Goal: Task Accomplishment & Management: Manage account settings

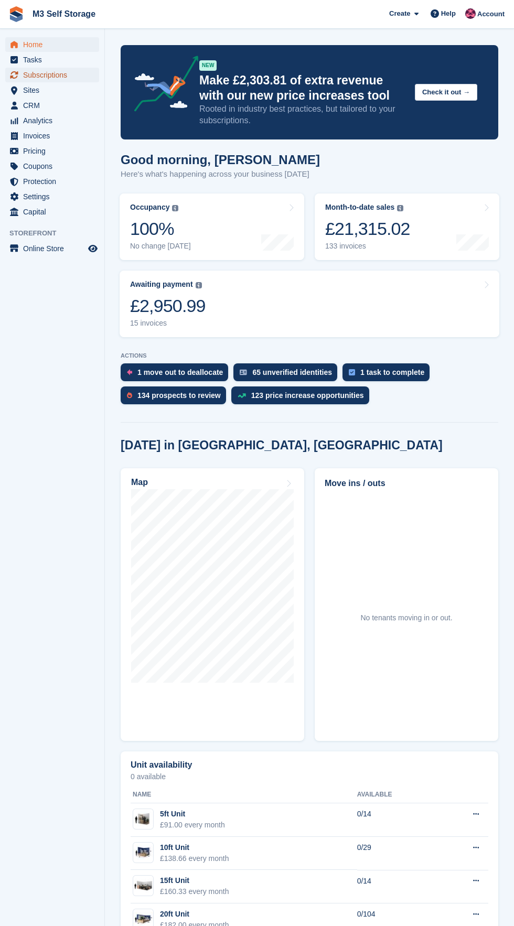
click at [79, 81] on span "Subscriptions" at bounding box center [54, 75] width 63 height 15
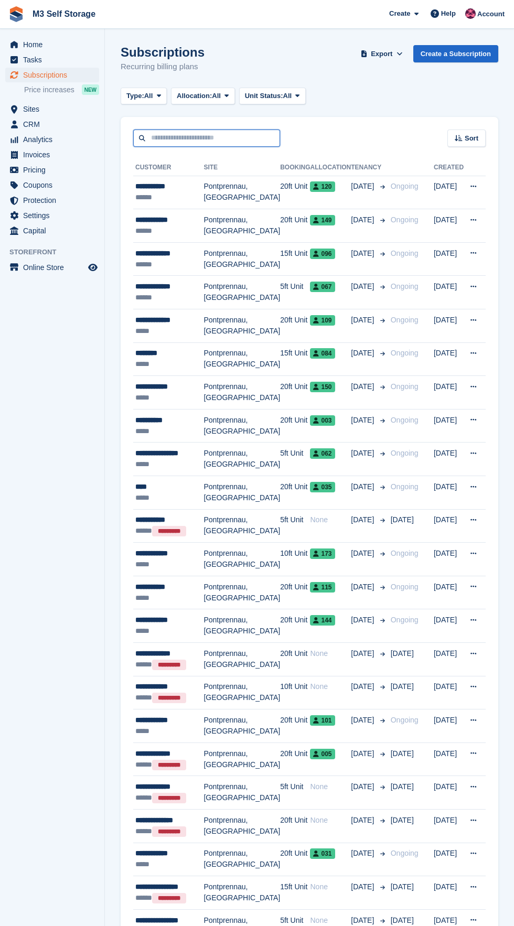
click at [219, 136] on input "text" at bounding box center [206, 137] width 147 height 17
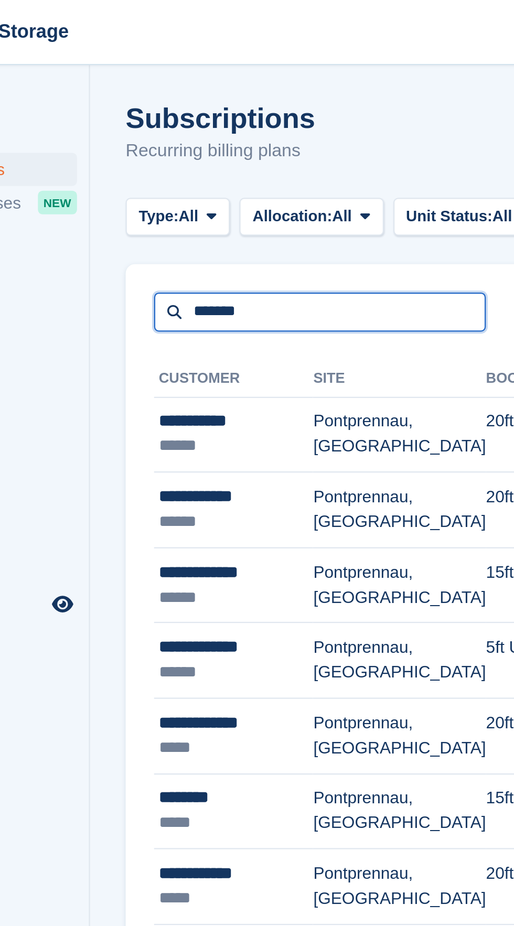
type input "******"
